Goal: Task Accomplishment & Management: Manage account settings

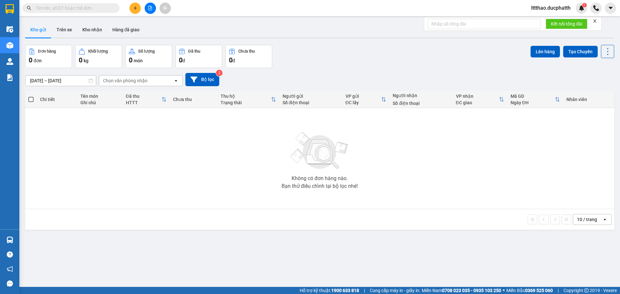
click at [543, 10] on span "lttthao.ducphatth" at bounding box center [551, 8] width 50 height 8
click at [543, 21] on span "Đăng xuất" at bounding box center [552, 19] width 37 height 7
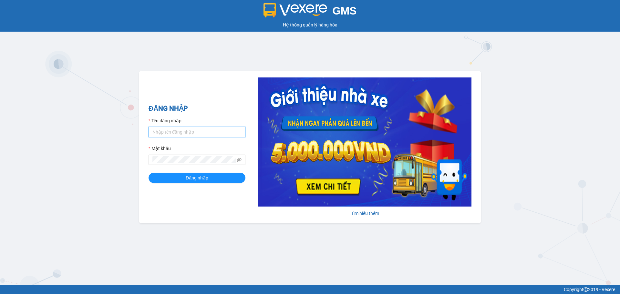
click at [199, 130] on input "Tên đăng nhập" at bounding box center [196, 132] width 97 height 10
type input "tientung.ducphatth"
click at [183, 176] on button "Đăng nhập" at bounding box center [196, 178] width 97 height 10
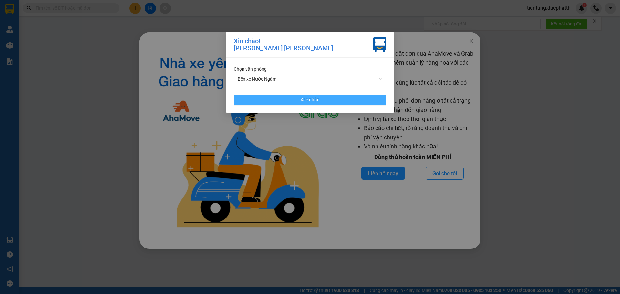
drag, startPoint x: 356, startPoint y: 101, endPoint x: 502, endPoint y: 35, distance: 160.2
click at [354, 100] on button "Xác nhận" at bounding box center [310, 100] width 152 height 10
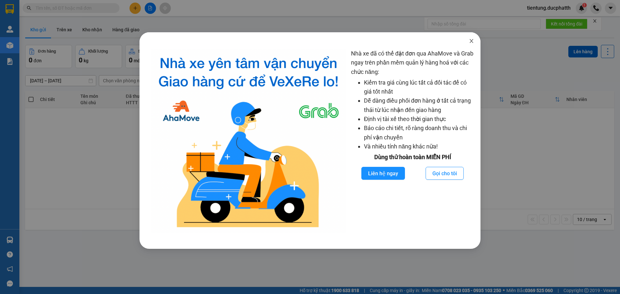
click at [468, 41] on span "Close" at bounding box center [471, 41] width 18 height 18
